Goal: Task Accomplishment & Management: Use online tool/utility

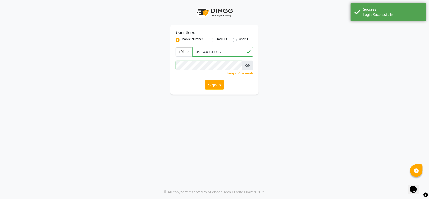
click at [315, 53] on div "Sign In Using: Mobile Number Email ID User ID Country Code × [PHONE_NUMBER] Rem…" at bounding box center [214, 47] width 287 height 95
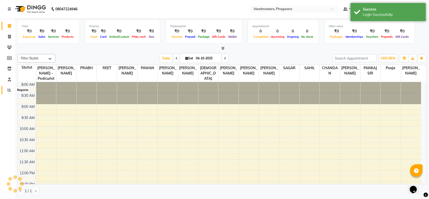
click at [9, 92] on span at bounding box center [9, 90] width 9 height 6
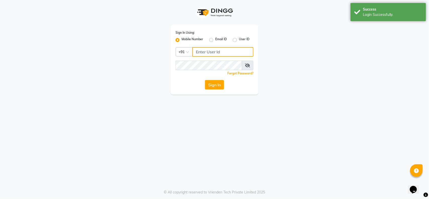
type input "9914479786"
click at [218, 87] on button "Sign In" at bounding box center [214, 85] width 19 height 10
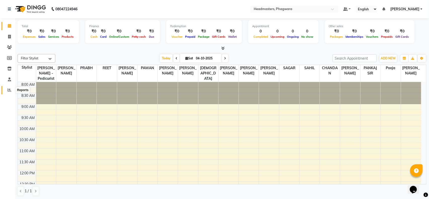
click at [10, 90] on icon at bounding box center [10, 90] width 4 height 4
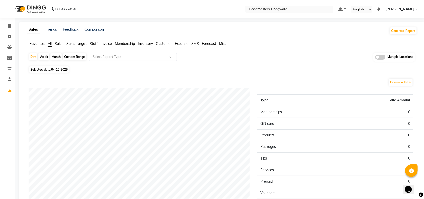
click at [57, 48] on div "Favorites All Sales Sales Target Staff Invoice Membership Inventory Customer Ex…" at bounding box center [222, 46] width 398 height 10
drag, startPoint x: 58, startPoint y: 46, endPoint x: 58, endPoint y: 42, distance: 4.0
click at [58, 42] on ul "Favorites All Sales Sales Target Staff Invoice Membership Inventory Customer Ex…" at bounding box center [222, 44] width 390 height 6
click at [58, 42] on span "Sales" at bounding box center [59, 43] width 9 height 5
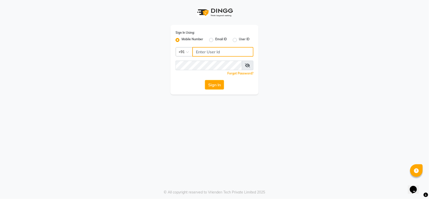
type input "9914479786"
click at [213, 83] on button "Sign In" at bounding box center [214, 85] width 19 height 10
click at [214, 84] on button "Sign In" at bounding box center [214, 85] width 19 height 10
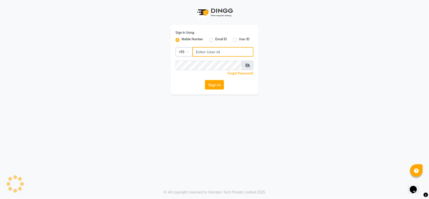
type input "9914479786"
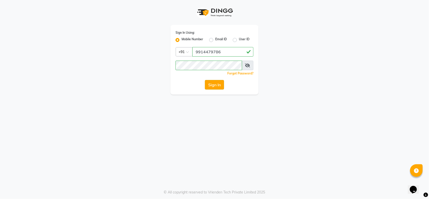
click at [218, 84] on button "Sign In" at bounding box center [214, 85] width 19 height 10
